Goal: Task Accomplishment & Management: Manage account settings

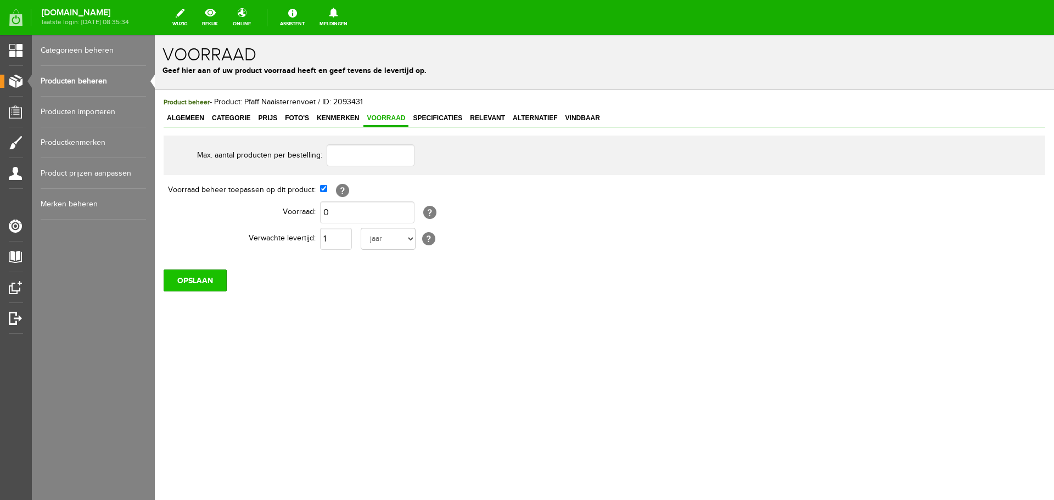
drag, startPoint x: 155, startPoint y: 35, endPoint x: 197, endPoint y: 285, distance: 253.9
click at [197, 285] on input "OPSLAAN" at bounding box center [195, 281] width 63 height 22
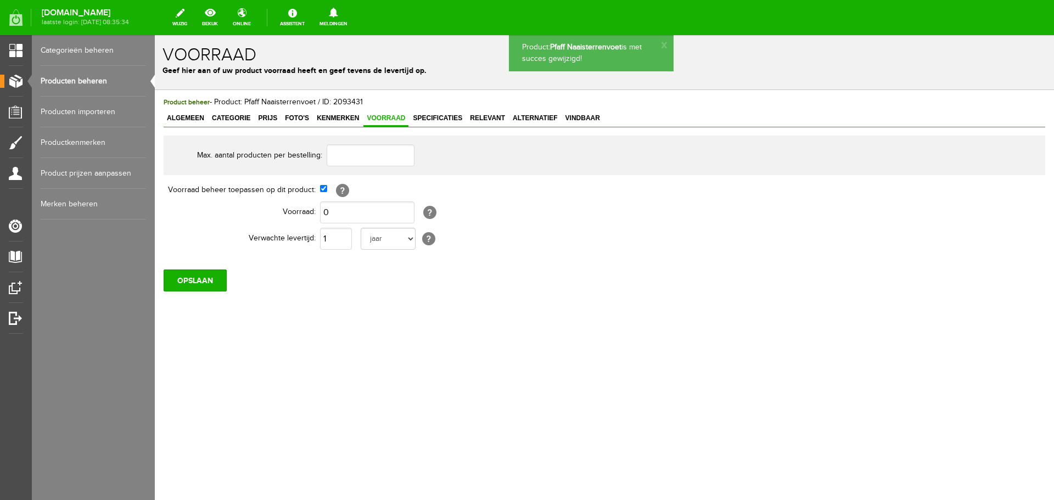
click at [89, 80] on link "Producten beheren" at bounding box center [93, 81] width 105 height 31
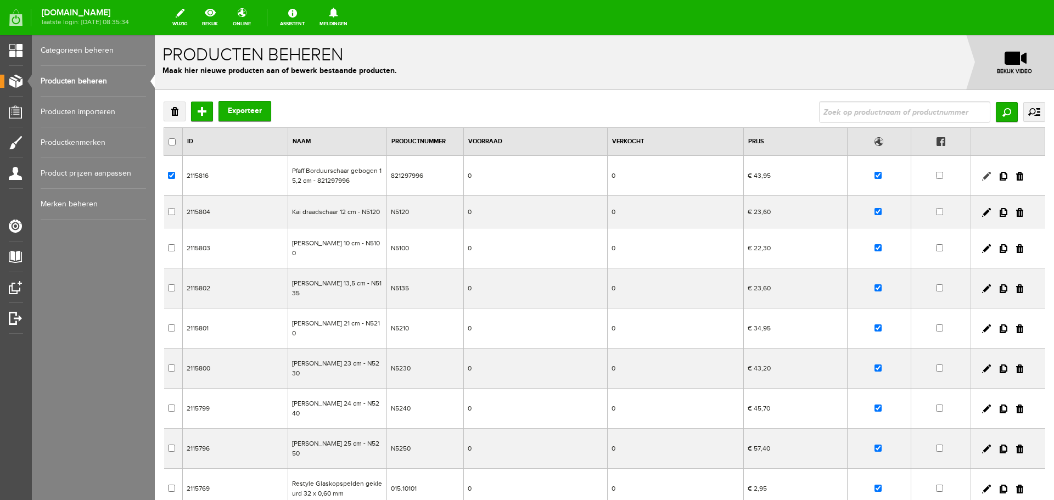
click at [982, 176] on link at bounding box center [986, 176] width 9 height 9
checkbox input "true"
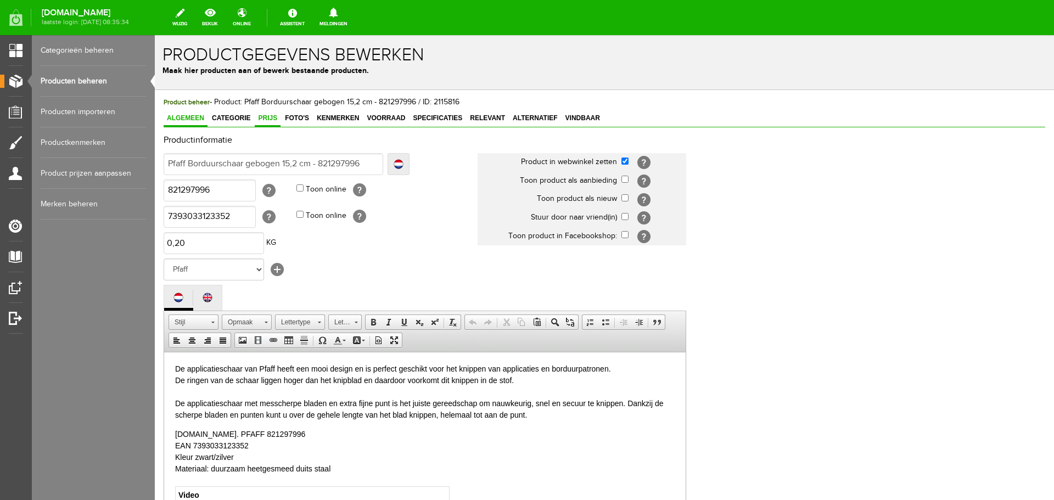
click at [268, 117] on span "Prijs" at bounding box center [268, 118] width 26 height 8
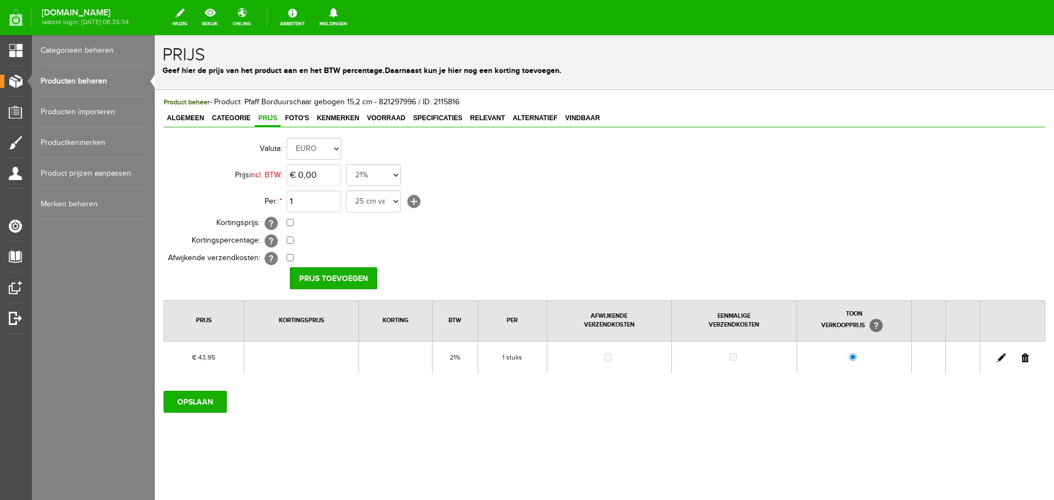
click at [1000, 358] on link at bounding box center [1001, 358] width 9 height 9
click at [390, 98] on span "Product beheer - Product: Pfaff Borduurschaar gebogen 15,2 cm - 821297996 / ID:…" at bounding box center [312, 102] width 296 height 9
click at [391, 98] on span "Product beheer - Product: Pfaff Borduurschaar gebogen 15,2 cm - 821297996 / ID:…" at bounding box center [312, 102] width 296 height 9
copy span "821297996"
click at [999, 357] on link at bounding box center [1001, 358] width 9 height 9
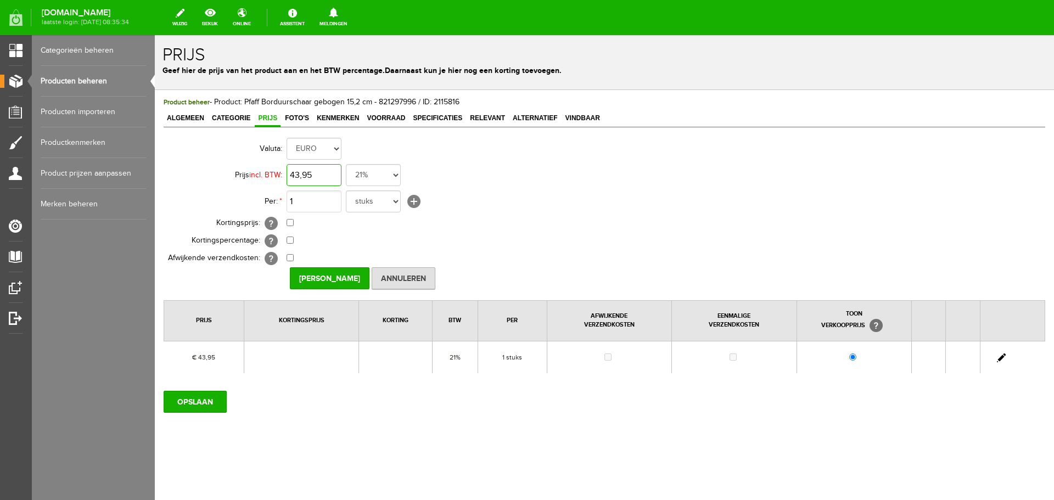
click at [326, 176] on input "43,95" at bounding box center [314, 175] width 55 height 22
type input "€ 34,90"
click at [329, 273] on input "[PERSON_NAME]" at bounding box center [330, 278] width 80 height 22
click at [199, 405] on input "OPSLAAN" at bounding box center [195, 402] width 63 height 22
click at [1002, 358] on link at bounding box center [1001, 358] width 9 height 9
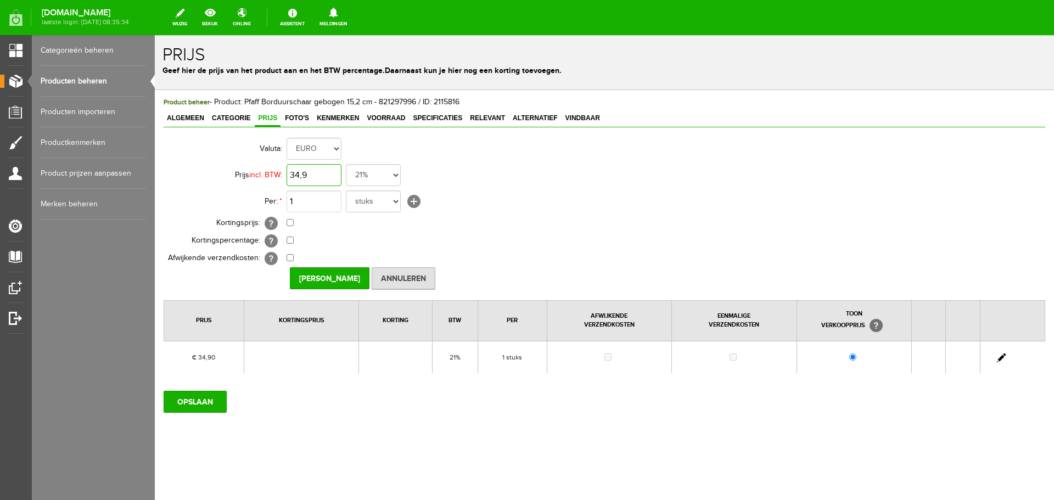
click at [327, 176] on input "34,9" at bounding box center [314, 175] width 55 height 22
type input "€ 34,95"
click at [316, 277] on input "[PERSON_NAME]" at bounding box center [330, 278] width 80 height 22
click at [190, 399] on input "OPSLAAN" at bounding box center [195, 402] width 63 height 22
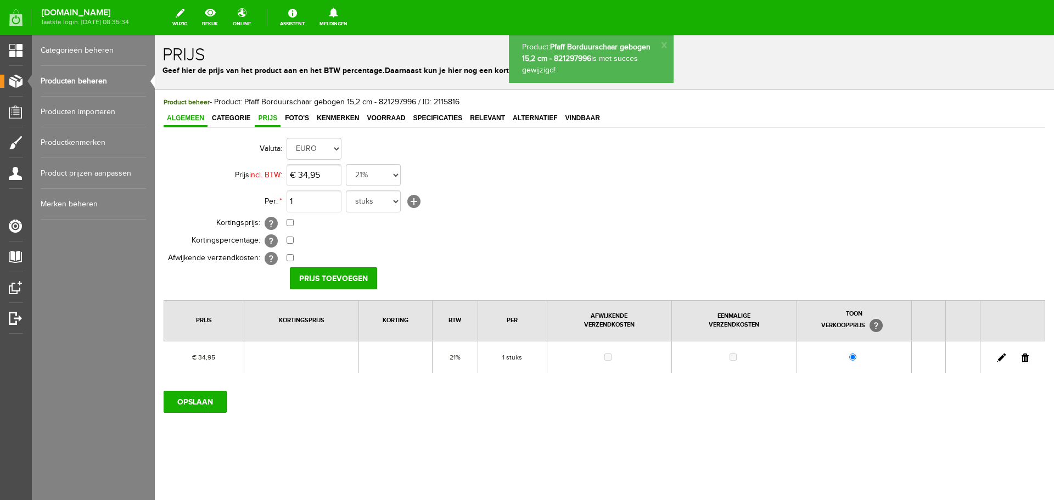
click at [178, 114] on span "Algemeen" at bounding box center [186, 118] width 44 height 8
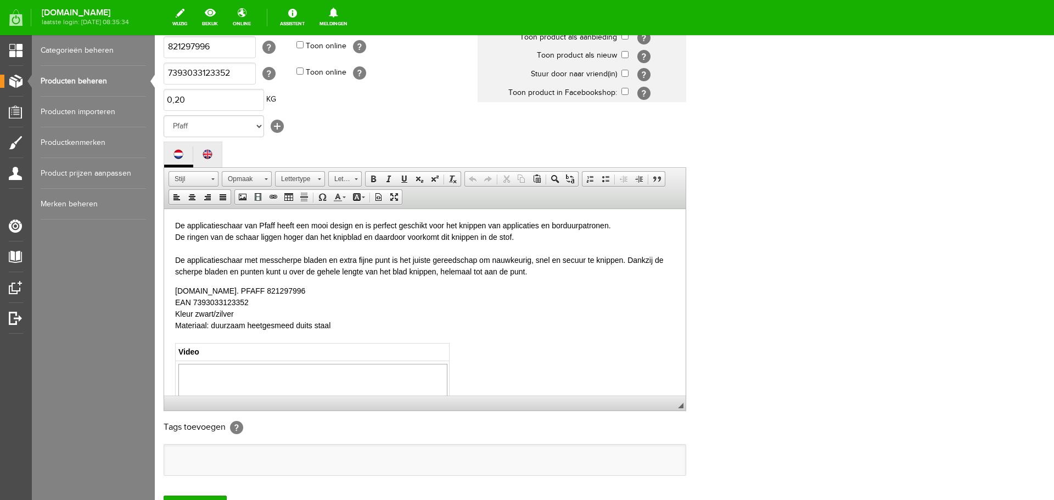
scroll to position [220, 0]
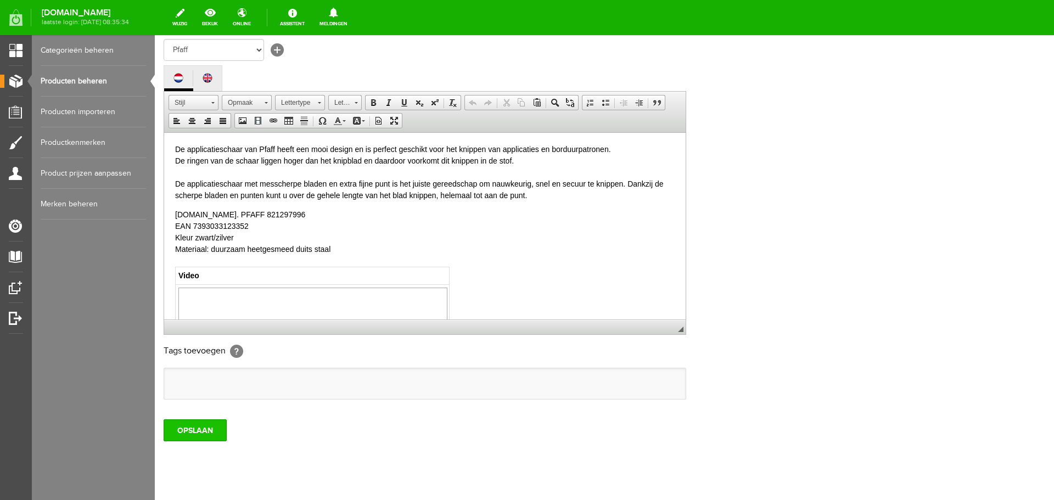
click at [192, 431] on input "OPSLAAN" at bounding box center [195, 430] width 63 height 22
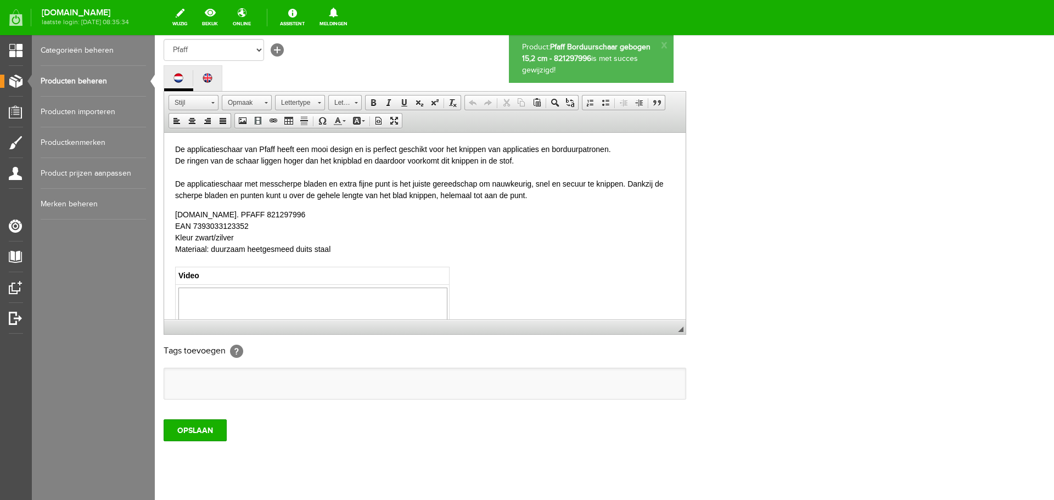
scroll to position [0, 0]
click at [94, 82] on link "Producten beheren" at bounding box center [93, 81] width 105 height 31
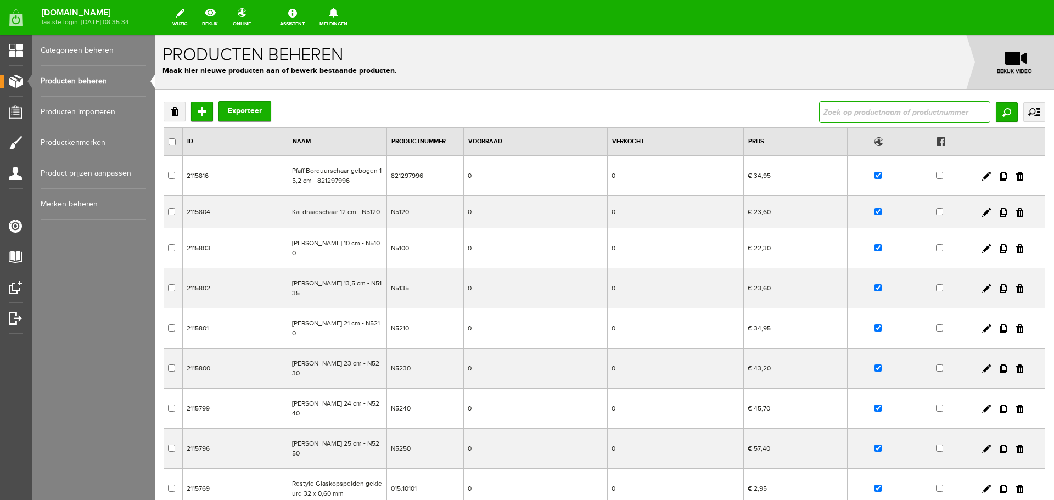
click at [842, 116] on input "text" at bounding box center [904, 112] width 171 height 22
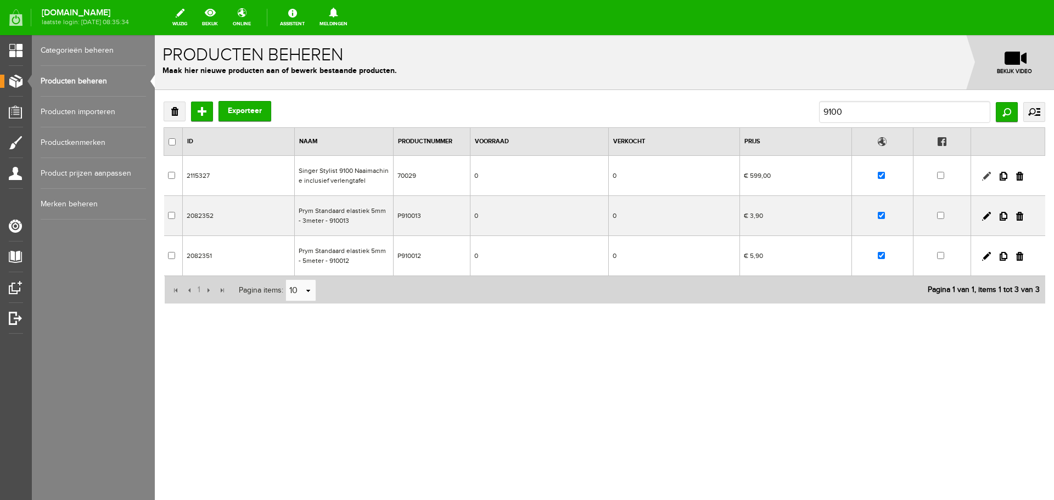
click at [985, 176] on link at bounding box center [986, 176] width 9 height 9
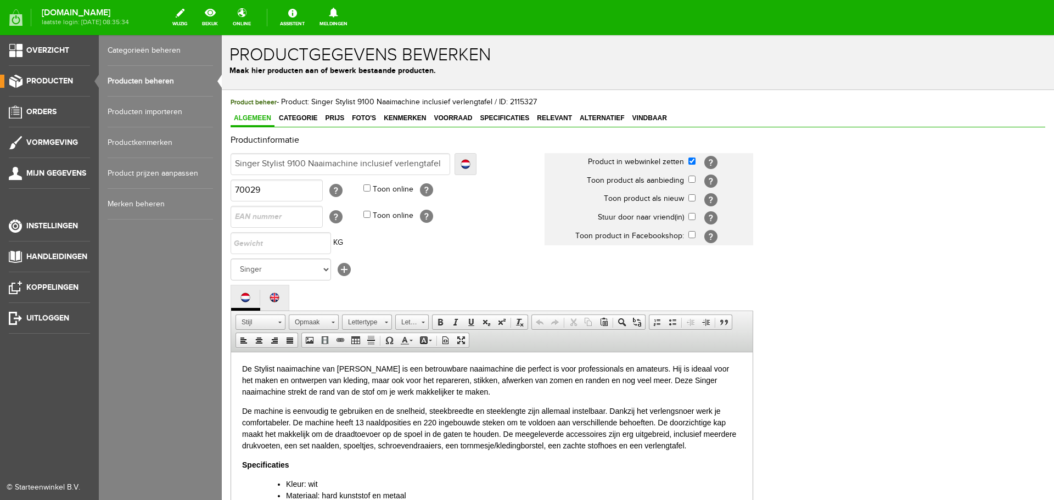
click at [137, 79] on link "Producten beheren" at bounding box center [160, 81] width 105 height 31
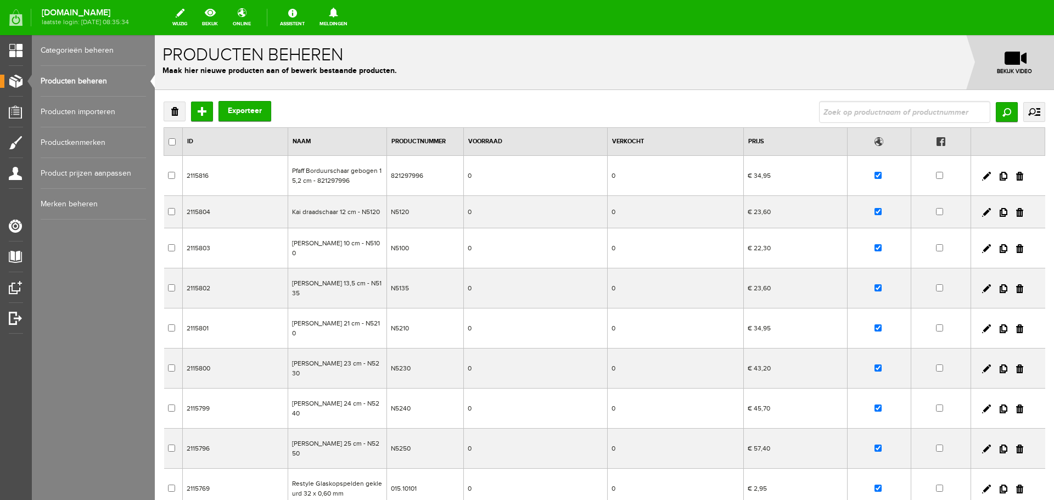
click at [727, 104] on div "Verwijderen Toevoegen Exporteer Zoeken uitgebreid zoeken Categorie Cadeaubon [D…" at bounding box center [605, 112] width 882 height 22
click at [869, 115] on input "text" at bounding box center [904, 112] width 171 height 22
type input "9100"
